Goal: Information Seeking & Learning: Check status

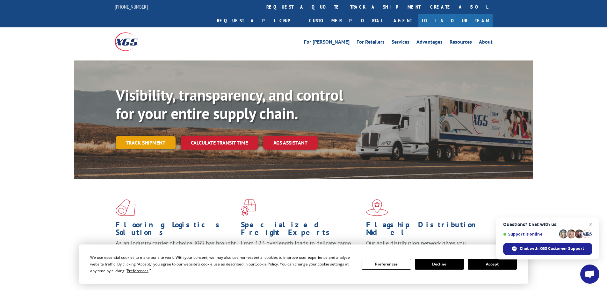
click at [139, 136] on link "Track shipment" at bounding box center [146, 142] width 60 height 13
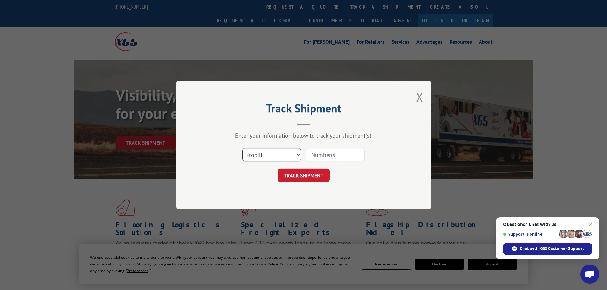
drag, startPoint x: 266, startPoint y: 156, endPoint x: 264, endPoint y: 159, distance: 3.4
click at [266, 156] on select "Select category... Probill BOL PO" at bounding box center [271, 154] width 59 height 13
select select "po"
click at [242, 148] on select "Select category... Probill BOL PO" at bounding box center [271, 154] width 59 height 13
click at [309, 156] on input at bounding box center [335, 154] width 59 height 13
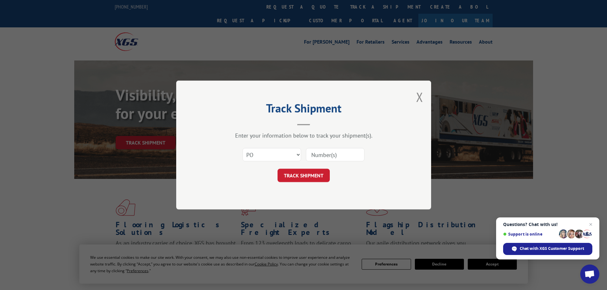
paste input "02505525"
type input "02505525"
click at [299, 169] on form "Select category... Probill BOL PO 02505525 TRACK SHIPMENT" at bounding box center [303, 163] width 191 height 38
click at [298, 171] on button "TRACK SHIPMENT" at bounding box center [303, 175] width 52 height 13
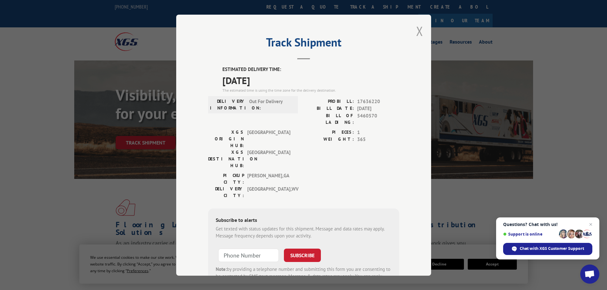
drag, startPoint x: 419, startPoint y: 26, endPoint x: 451, endPoint y: 0, distance: 41.0
click at [420, 26] on button "Close modal" at bounding box center [419, 31] width 7 height 17
